Goal: Task Accomplishment & Management: Manage account settings

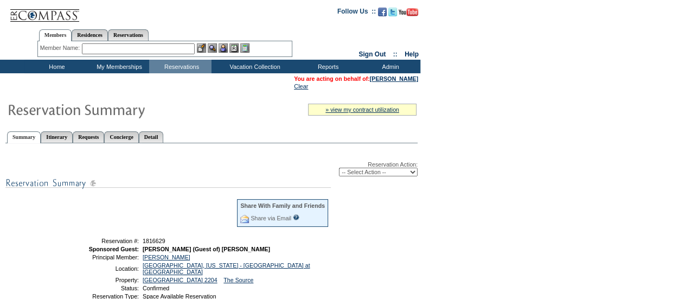
click at [55, 61] on td "Home" at bounding box center [55, 67] width 62 height 14
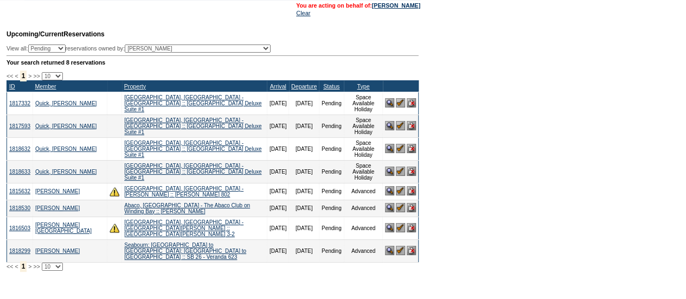
scroll to position [73, 0]
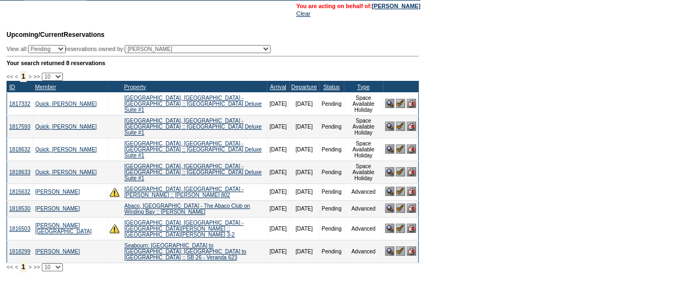
click at [401, 186] on img at bounding box center [400, 190] width 9 height 9
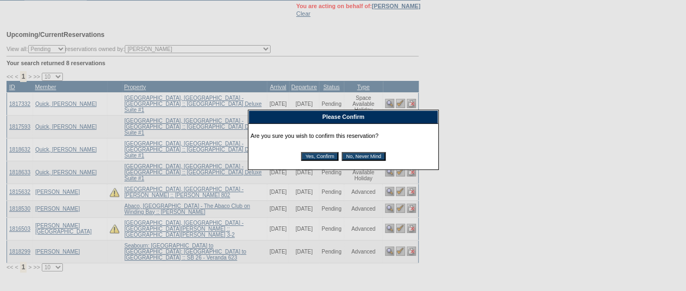
click at [373, 158] on input "No, Never Mind" at bounding box center [363, 156] width 44 height 9
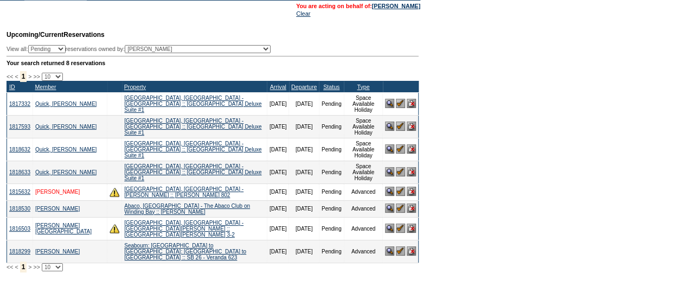
click at [47, 189] on link "McBean, Sandy" at bounding box center [57, 192] width 44 height 6
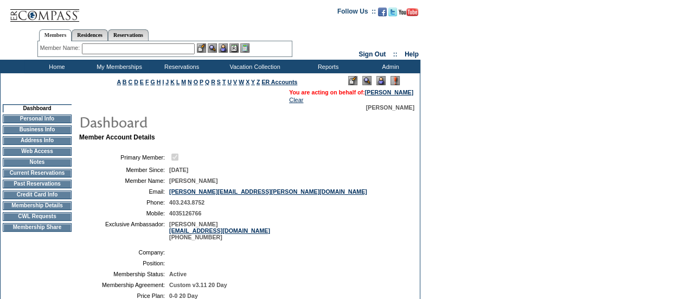
click at [31, 177] on td "Current Reservations" at bounding box center [37, 173] width 69 height 9
